Goal: Information Seeking & Learning: Learn about a topic

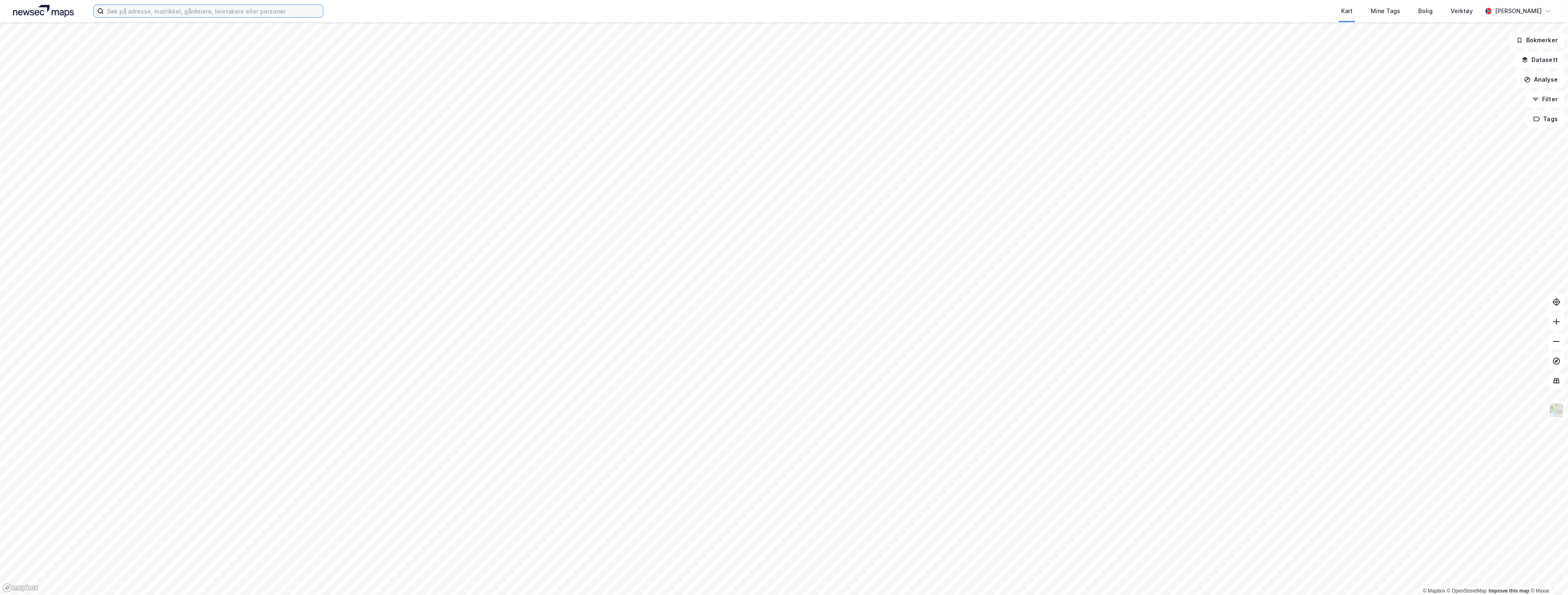
click at [243, 14] on input at bounding box center [213, 11] width 219 height 12
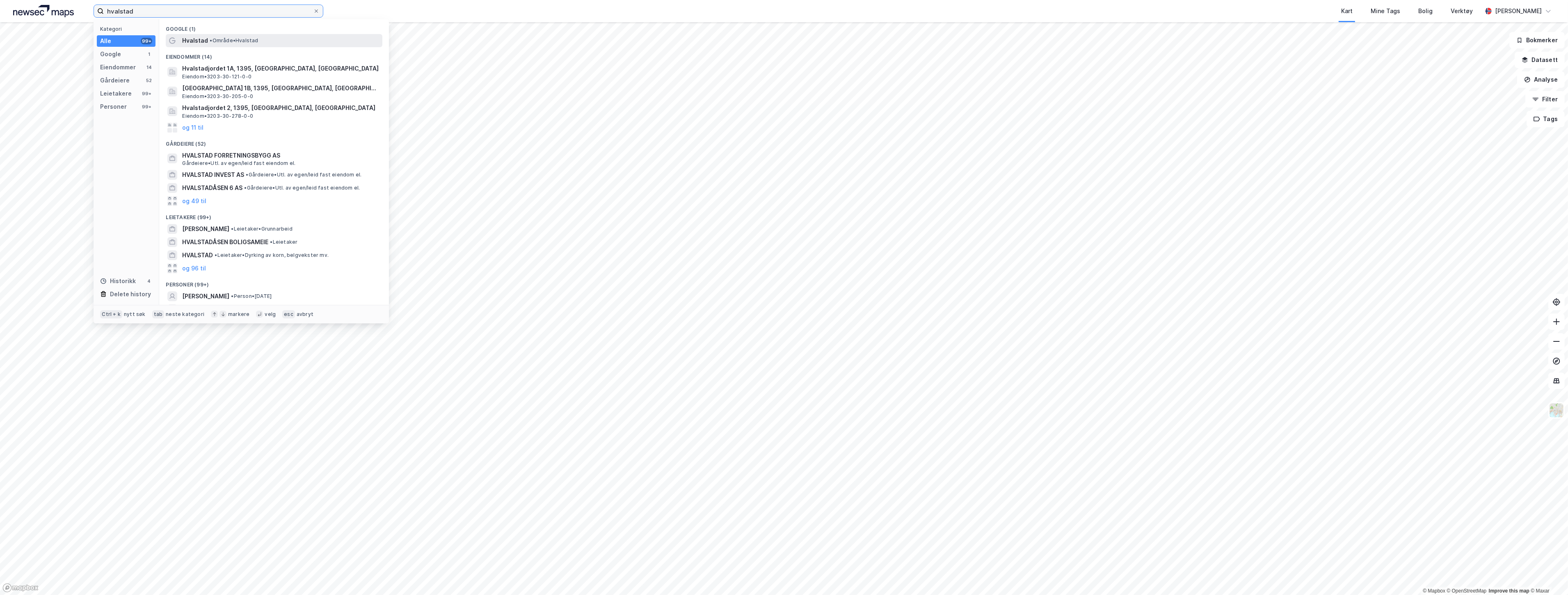
type input "hvalstad"
click at [248, 44] on div "Hvalstad • Område • [GEOGRAPHIC_DATA]" at bounding box center [281, 41] width 199 height 10
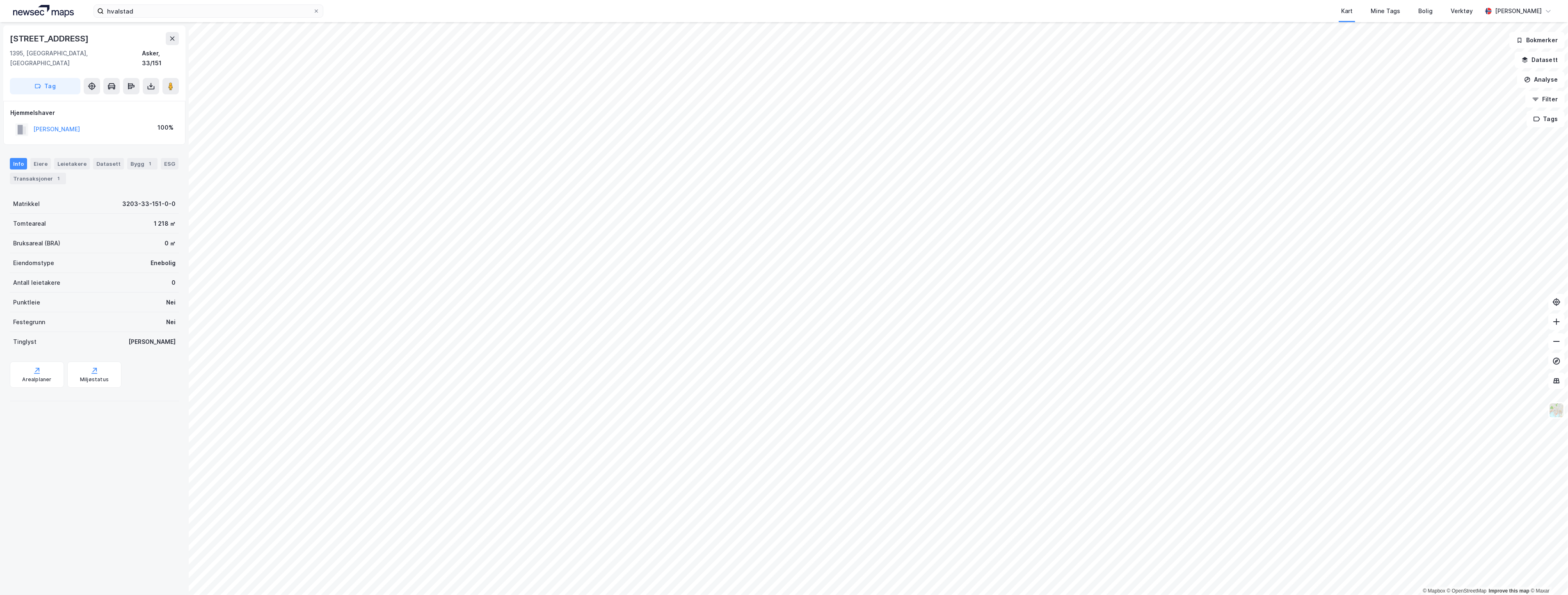
drag, startPoint x: 108, startPoint y: 42, endPoint x: 0, endPoint y: 37, distance: 108.1
click at [0, 37] on div "Hvalstadveien 38b 1395, [GEOGRAPHIC_DATA], Akershus Asker, 33/151 Tag Hjemmelsh…" at bounding box center [94, 308] width 189 height 573
copy div "[STREET_ADDRESS]"
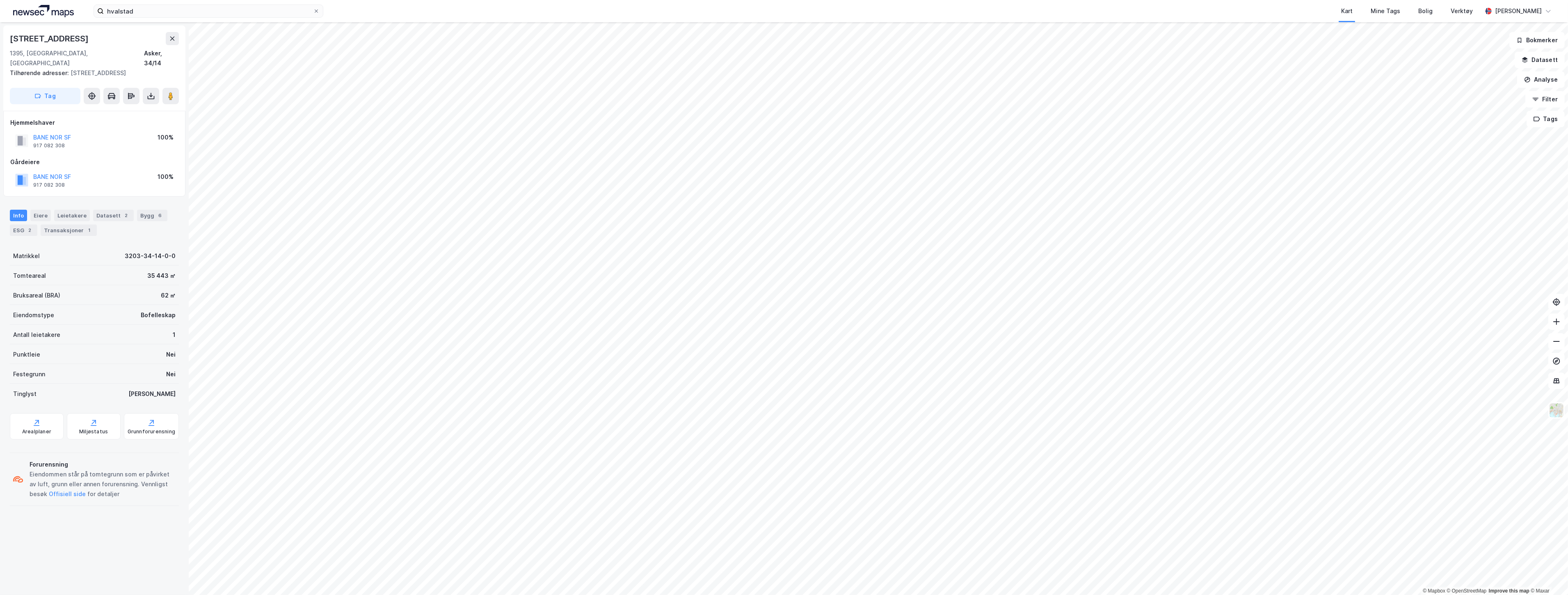
click at [177, 21] on div "hvalstad Kart Mine Tags Bolig Verktøy [PERSON_NAME]" at bounding box center [784, 11] width 1568 height 22
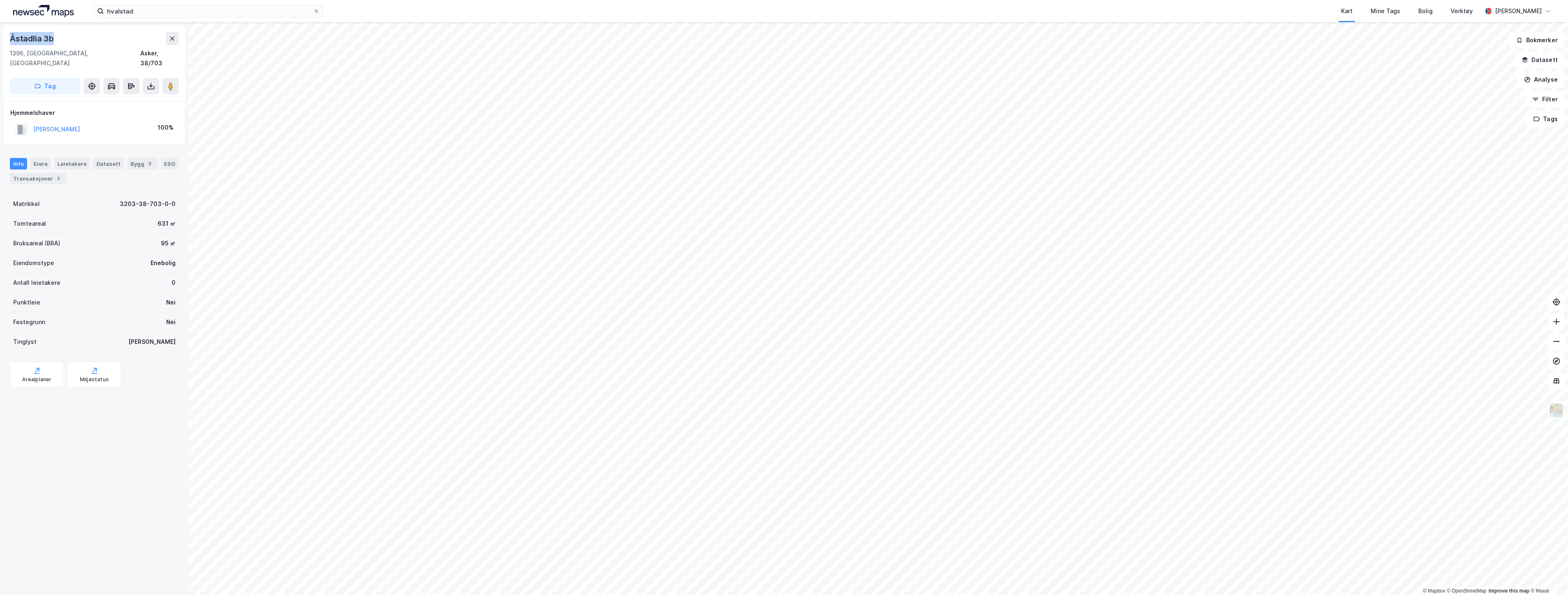
click at [0, 40] on div "Åstadlia 3b 1396, [GEOGRAPHIC_DATA], Akershus Asker, 38/703 Tag Hjemmelshaver […" at bounding box center [94, 308] width 189 height 573
